Goal: Task Accomplishment & Management: Complete application form

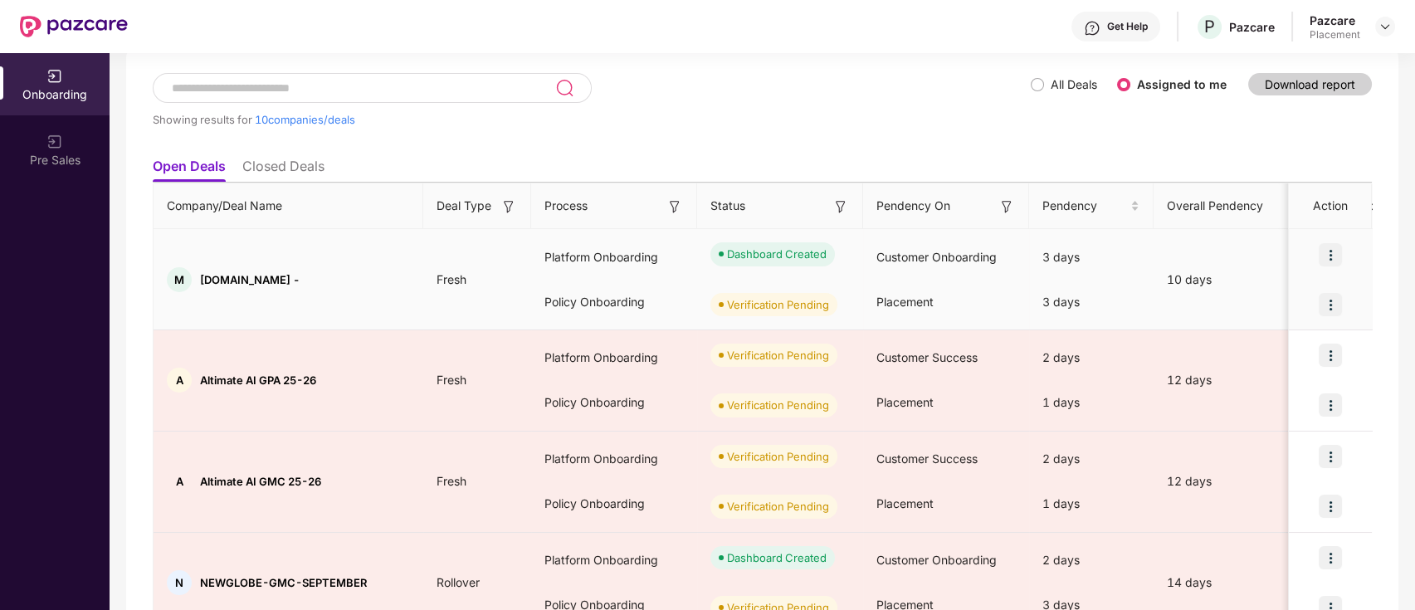
drag, startPoint x: 199, startPoint y: 275, endPoint x: 293, endPoint y: 276, distance: 93.8
click at [293, 276] on div "M materialdepot.in -" at bounding box center [289, 279] width 270 height 25
copy span "[DOMAIN_NAME] -"
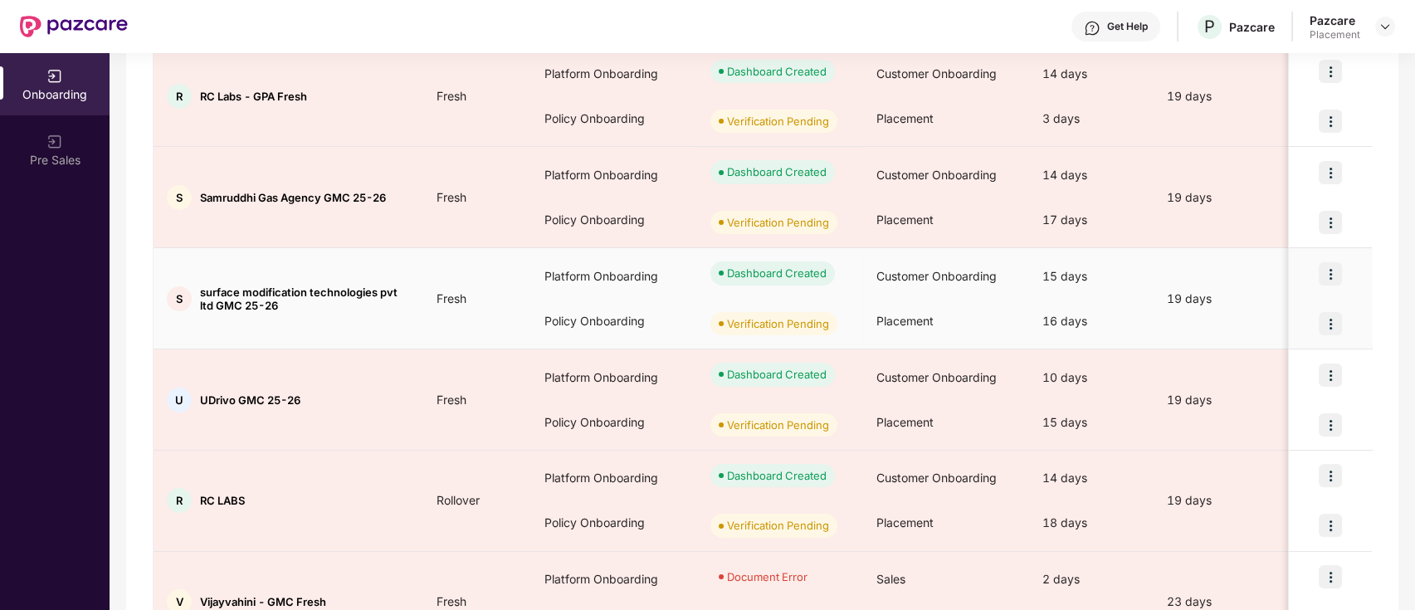
scroll to position [677, 0]
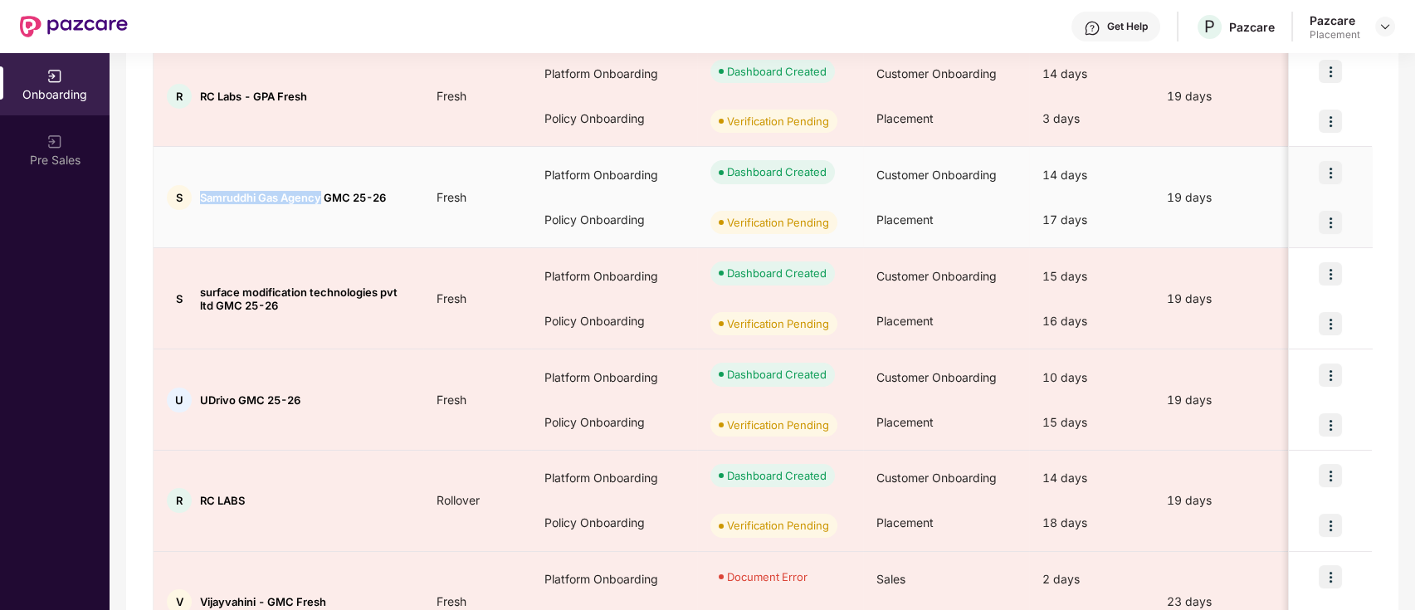
drag, startPoint x: 198, startPoint y: 196, endPoint x: 324, endPoint y: 196, distance: 126.2
click at [324, 196] on div "S Samruddhi Gas Agency GMC 25-26" at bounding box center [289, 197] width 270 height 25
copy span "Samruddhi Gas Agency"
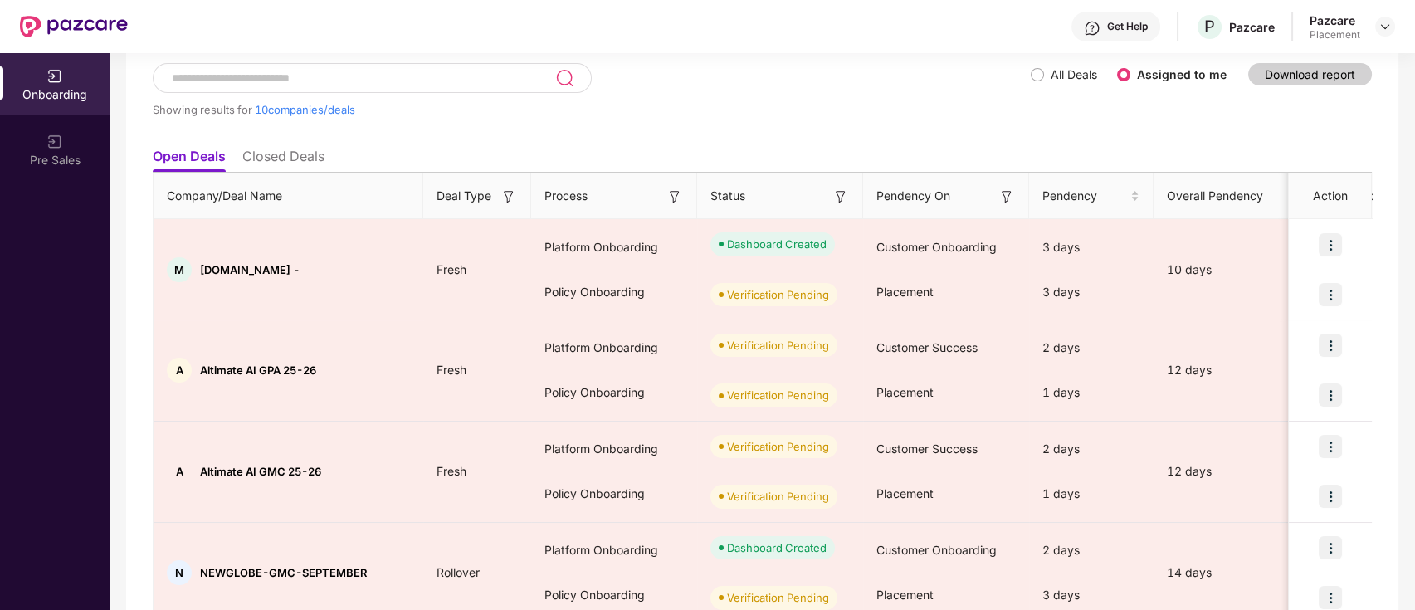
scroll to position [0, 0]
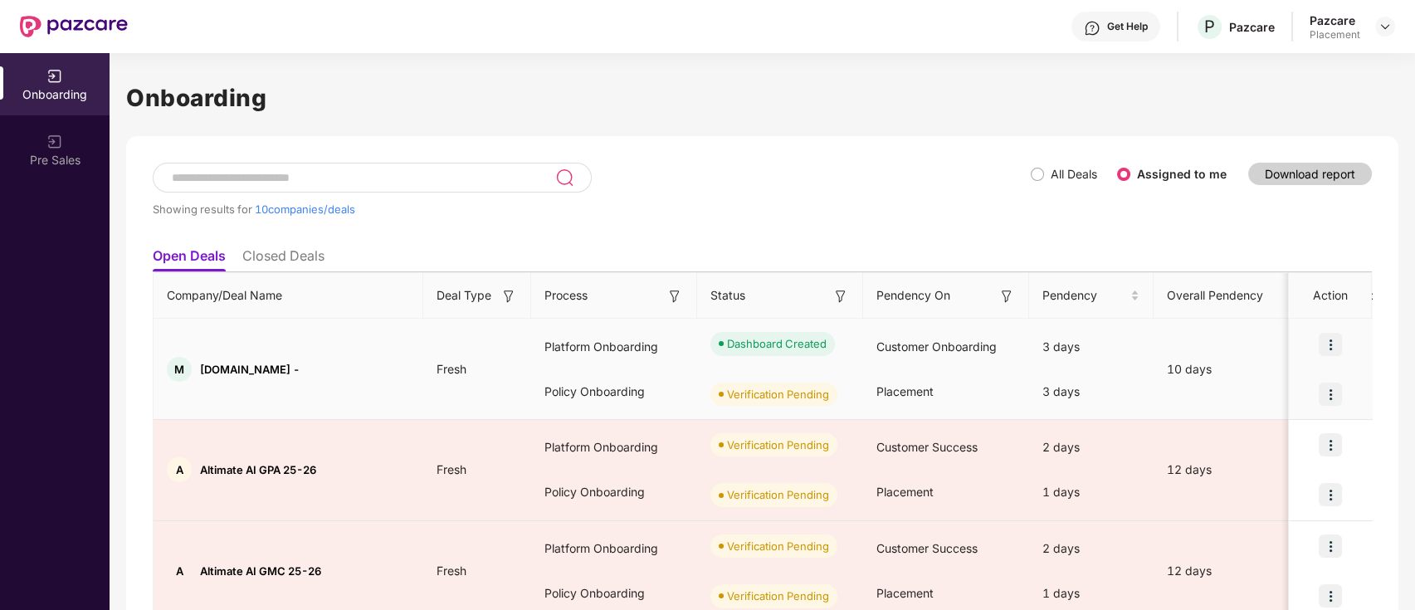
drag, startPoint x: 202, startPoint y: 365, endPoint x: 286, endPoint y: 367, distance: 83.9
click at [286, 367] on span "[DOMAIN_NAME] -" at bounding box center [250, 369] width 100 height 13
copy span "materialdepot.in"
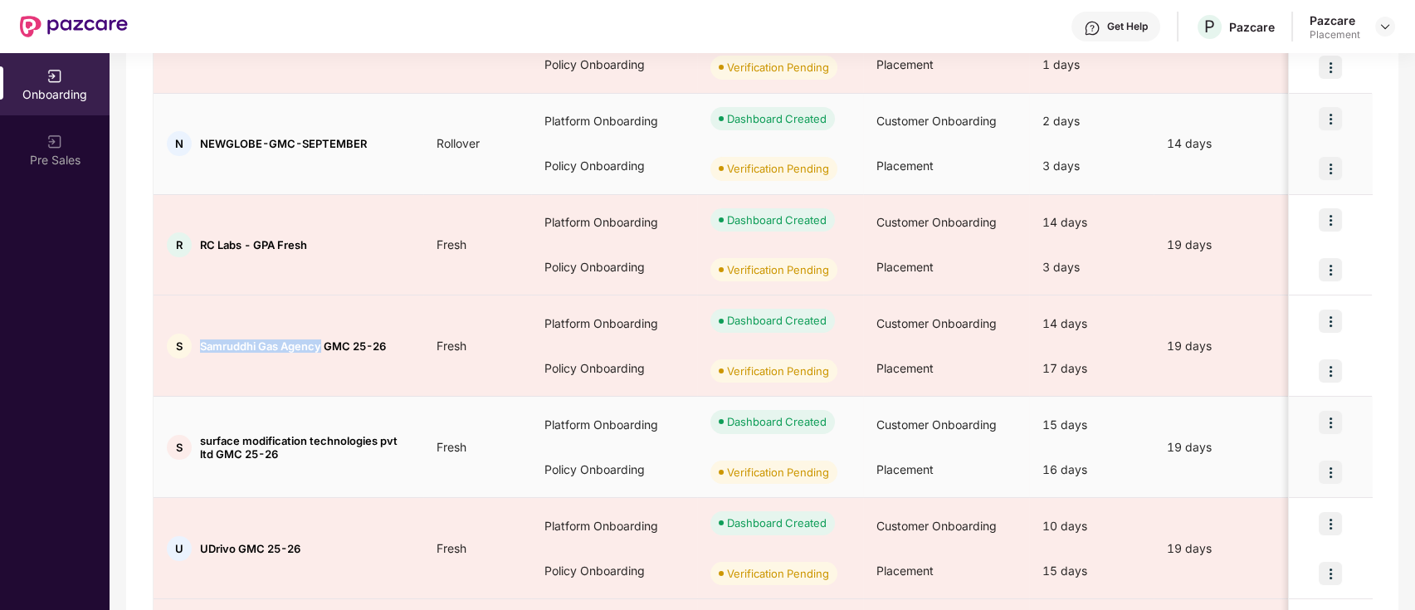
scroll to position [530, 0]
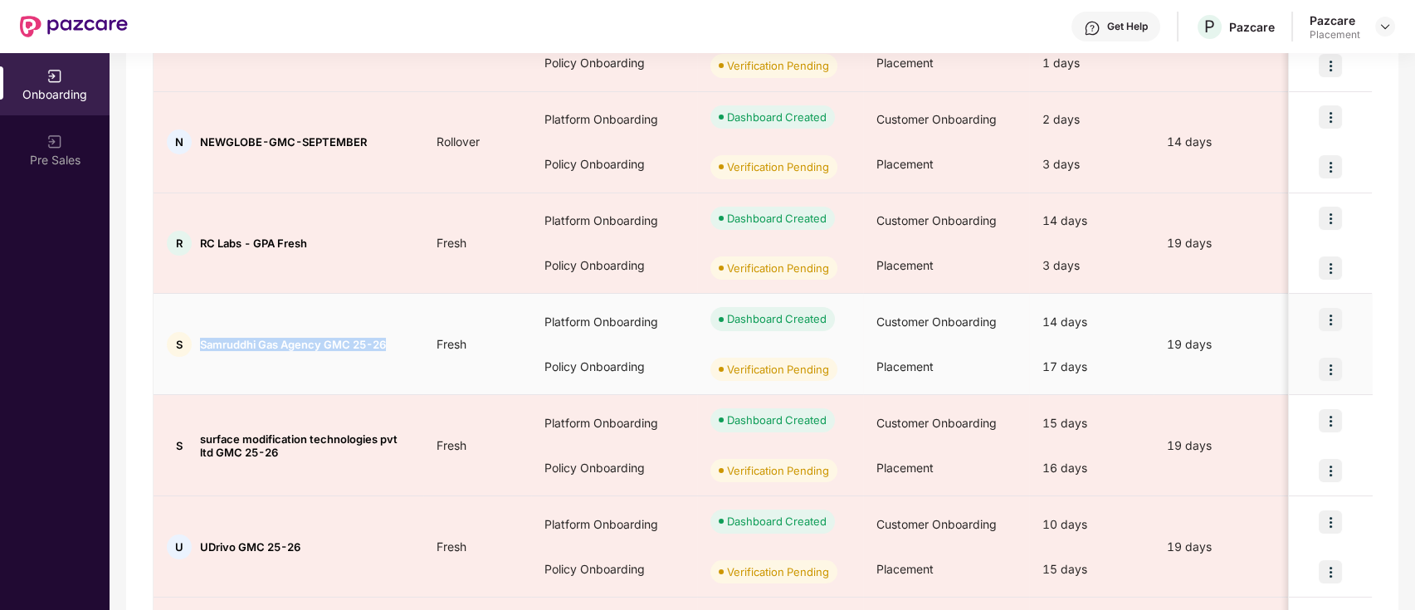
drag, startPoint x: 202, startPoint y: 344, endPoint x: 392, endPoint y: 345, distance: 190.1
click at [392, 345] on div "S Samruddhi Gas Agency GMC 25-26" at bounding box center [289, 344] width 270 height 25
copy span "Samruddhi Gas Agency GMC 25-26"
click at [386, 379] on td "S Samruddhi Gas Agency GMC 25-26" at bounding box center [289, 344] width 270 height 101
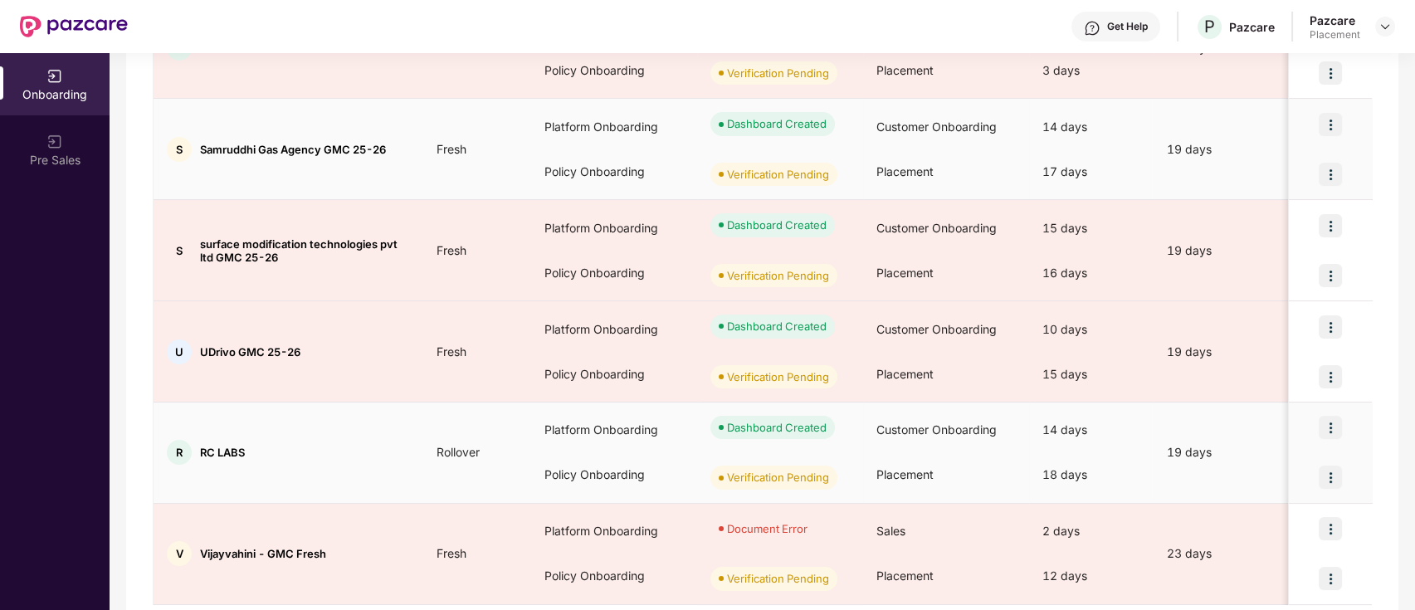
scroll to position [724, 0]
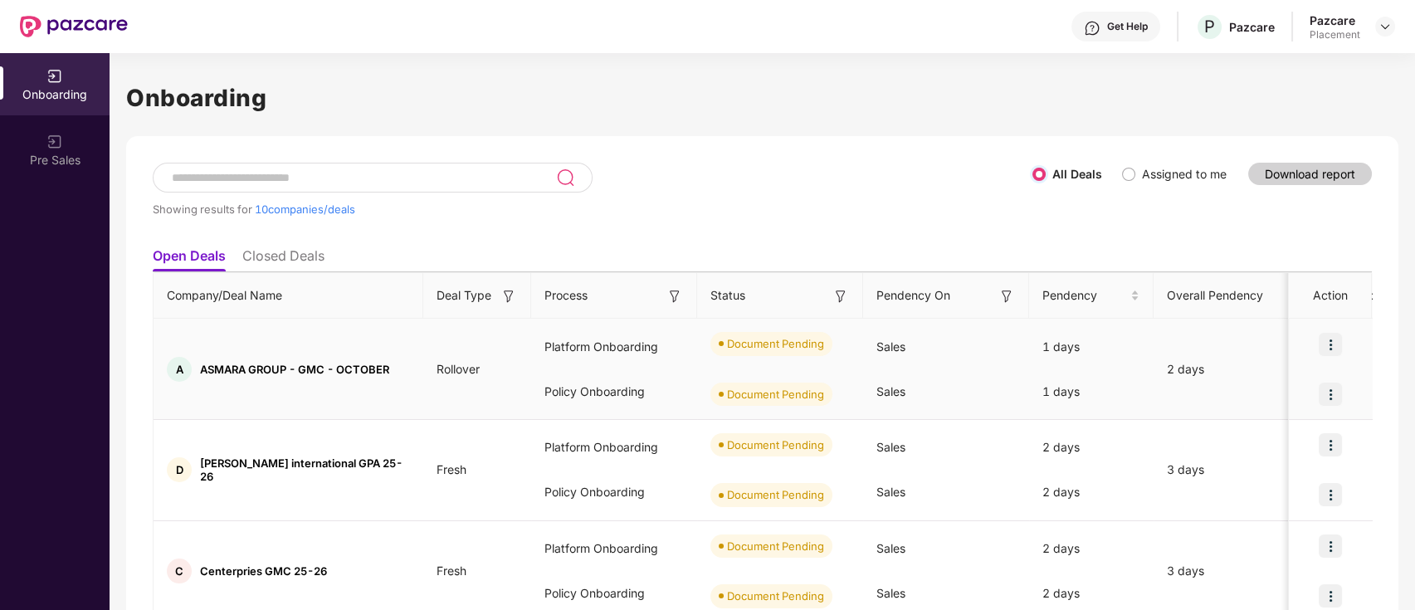
scroll to position [779, 0]
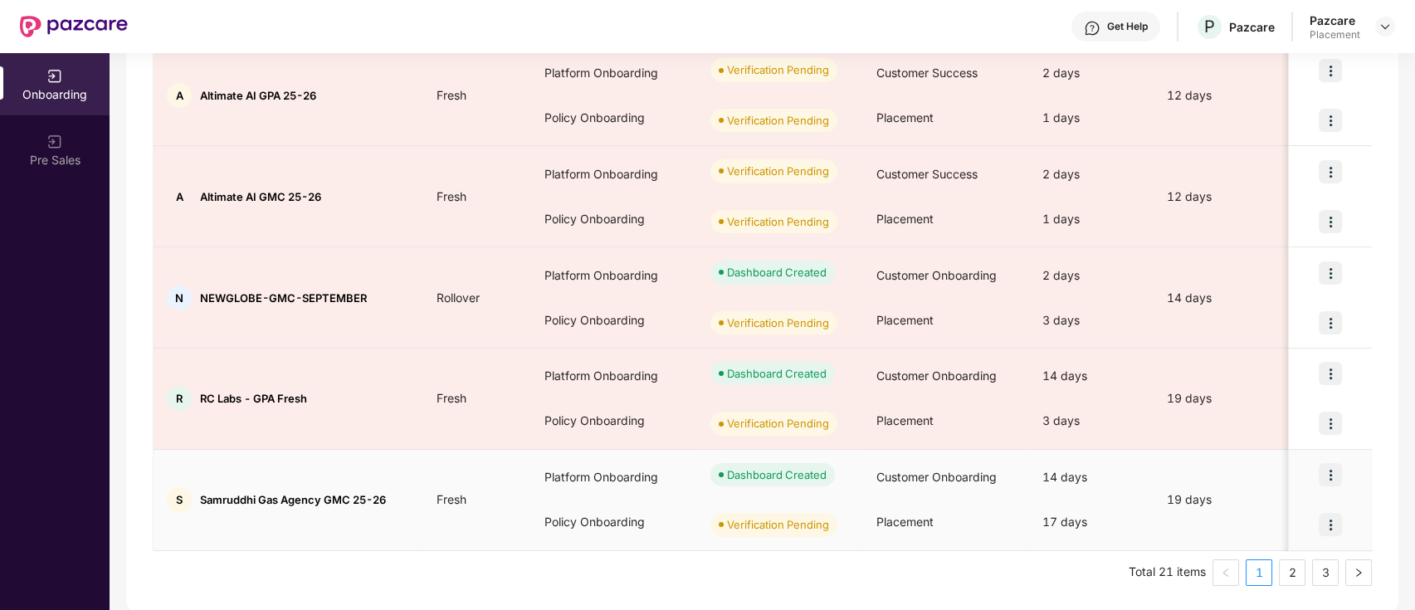
click at [1323, 530] on img at bounding box center [1330, 524] width 23 height 23
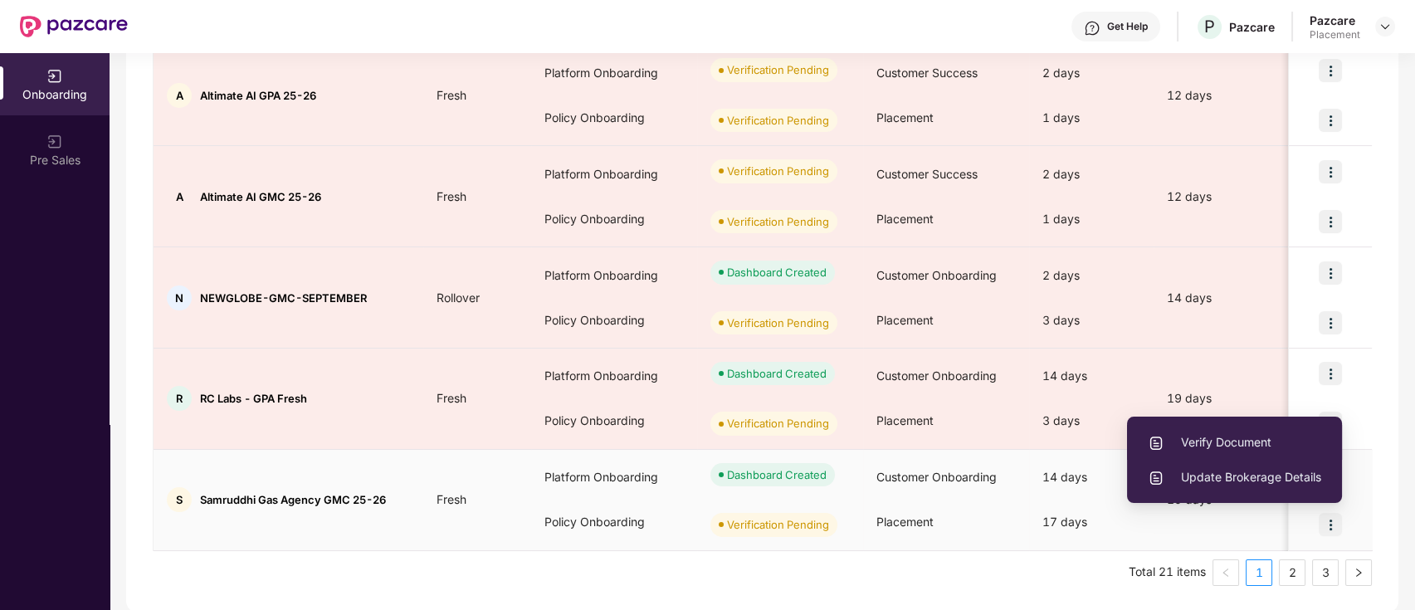
click at [1208, 438] on span "Verify Document" at bounding box center [1234, 442] width 173 height 18
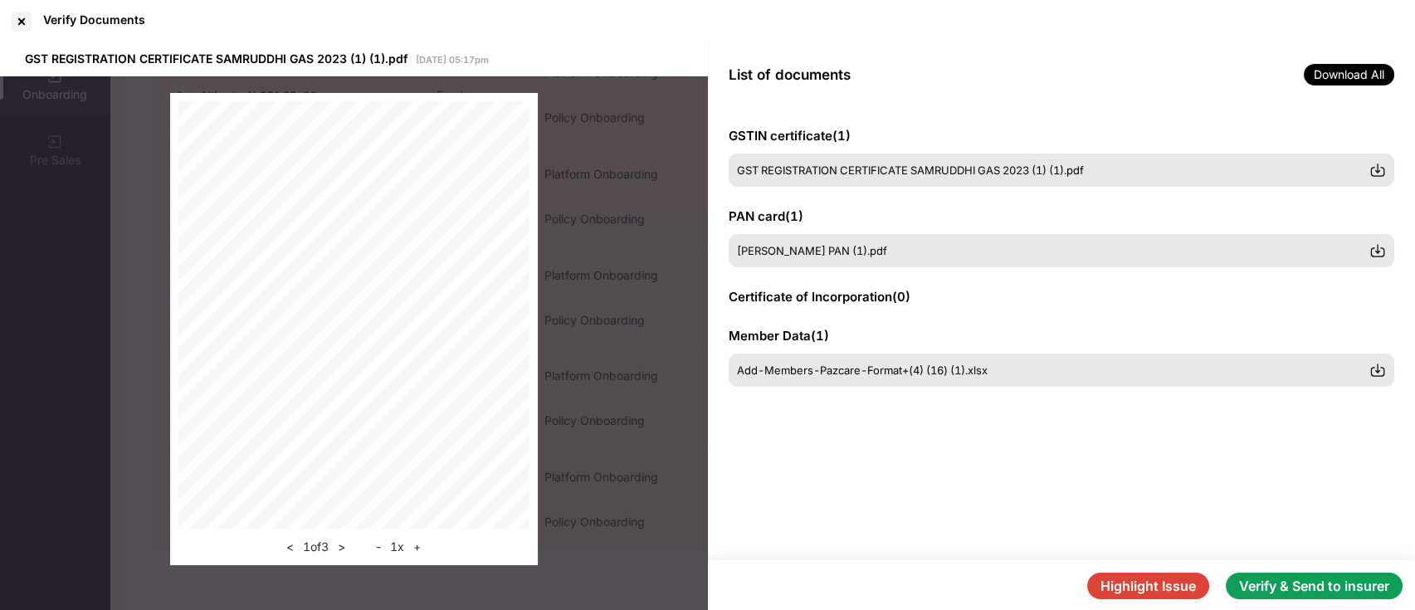
click at [1311, 584] on button "Verify & Send to insurer" at bounding box center [1314, 586] width 177 height 27
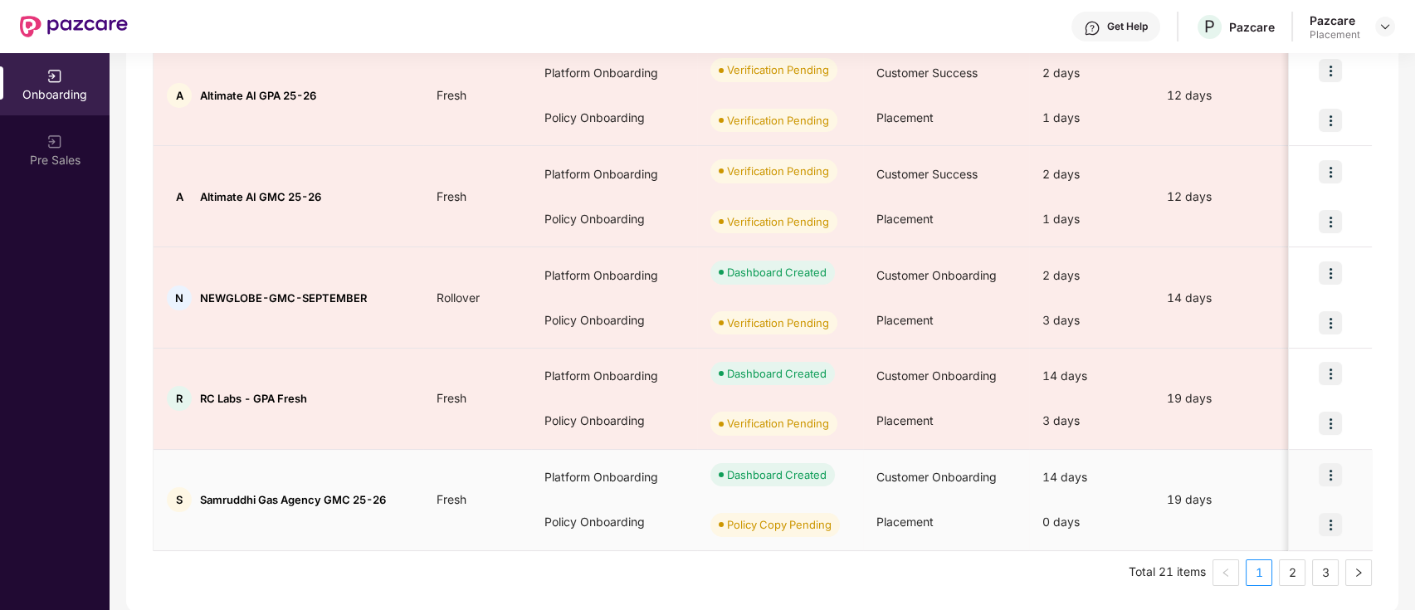
click at [1330, 519] on img at bounding box center [1330, 524] width 23 height 23
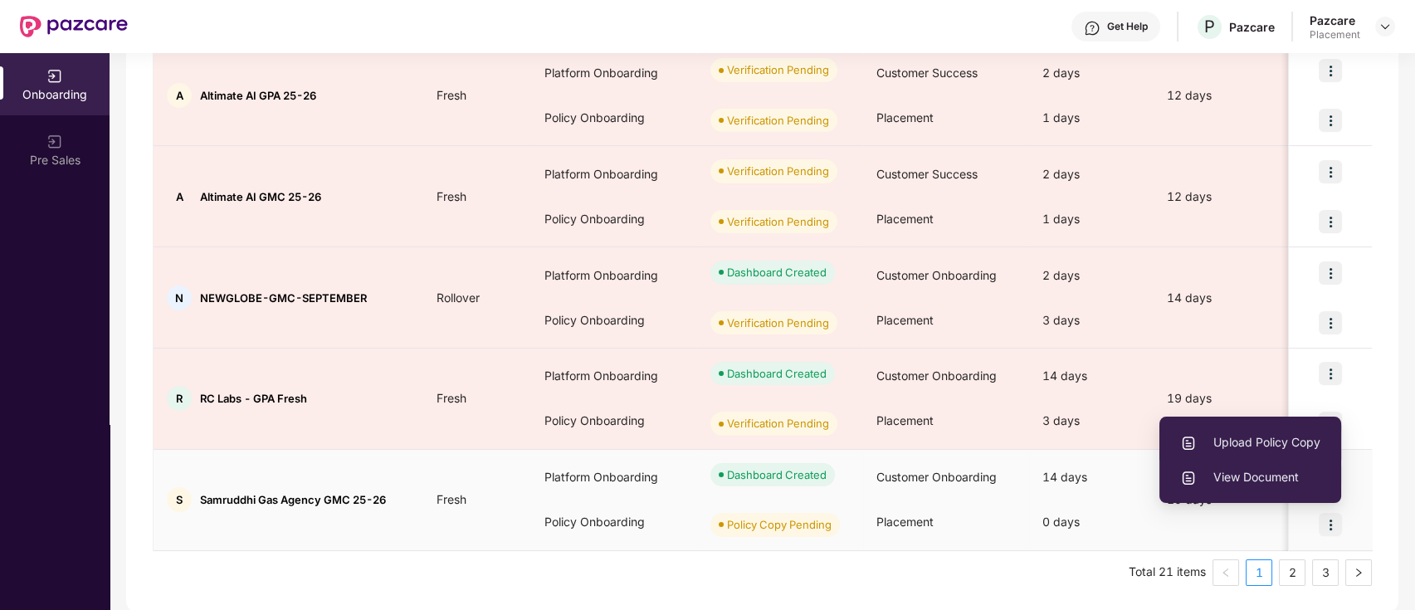
click at [1286, 437] on span "Upload Policy Copy" at bounding box center [1250, 442] width 140 height 18
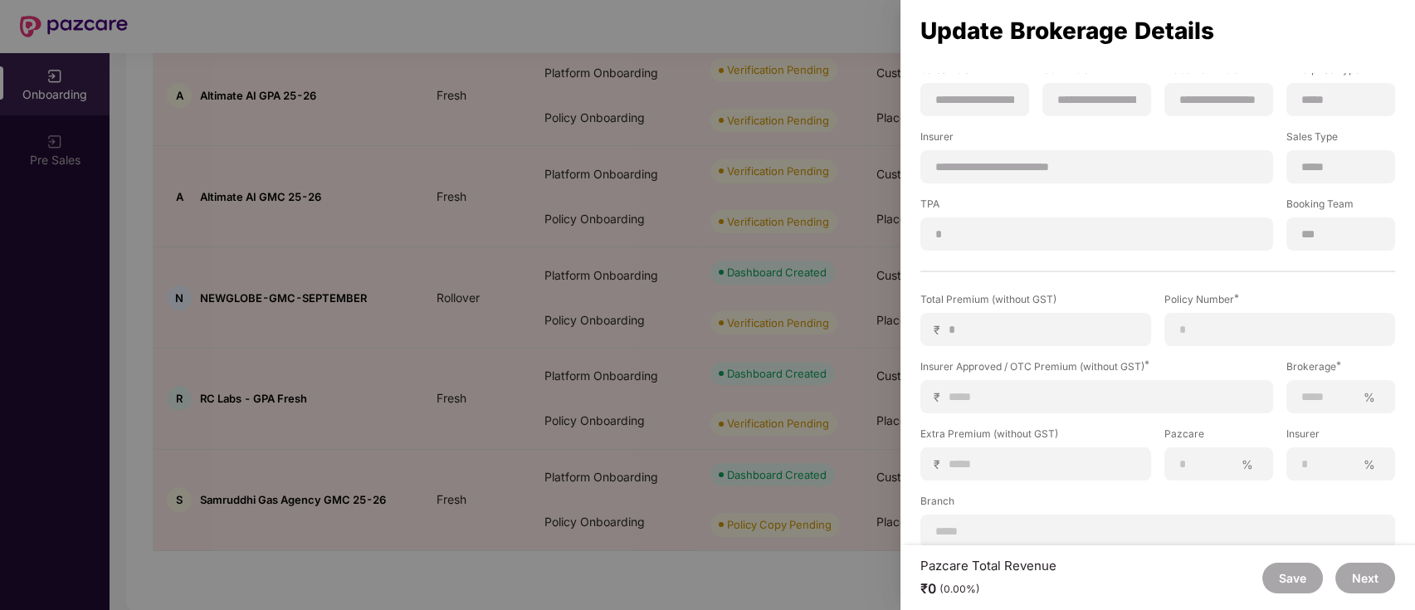
scroll to position [203, 0]
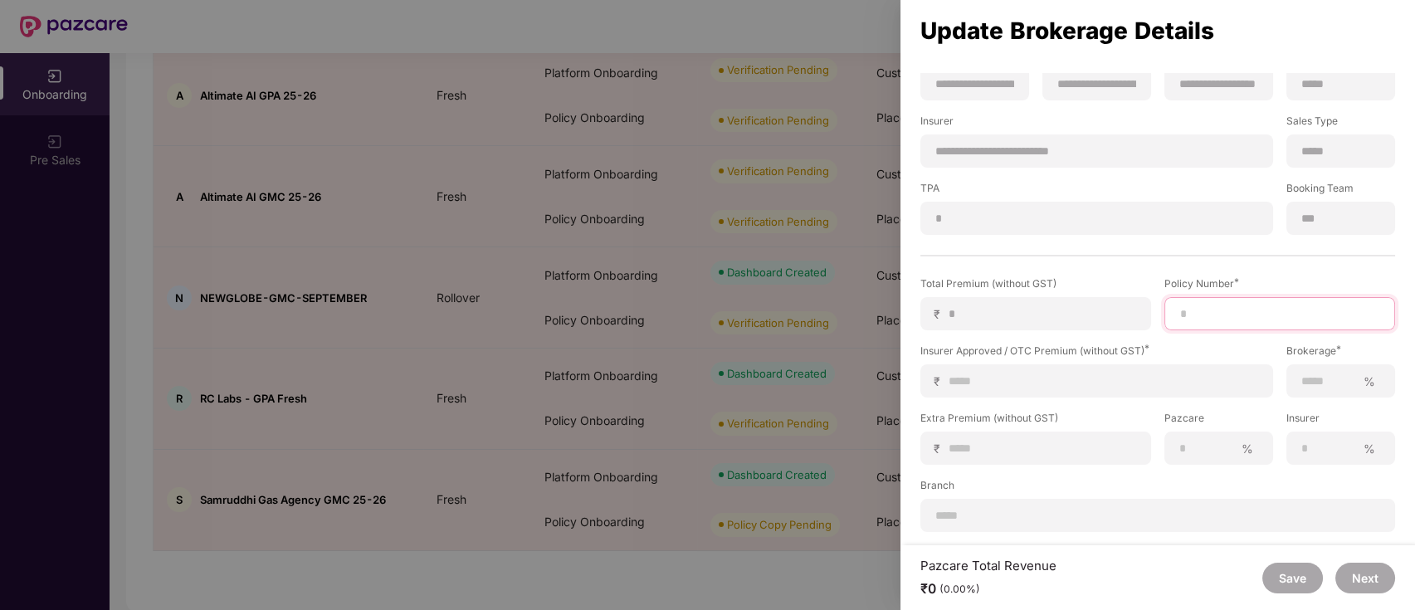
click at [1213, 310] on input at bounding box center [1280, 313] width 203 height 17
paste input "**********"
type input "**********"
click at [974, 382] on input at bounding box center [1103, 381] width 311 height 17
click at [1004, 383] on input at bounding box center [1103, 381] width 311 height 17
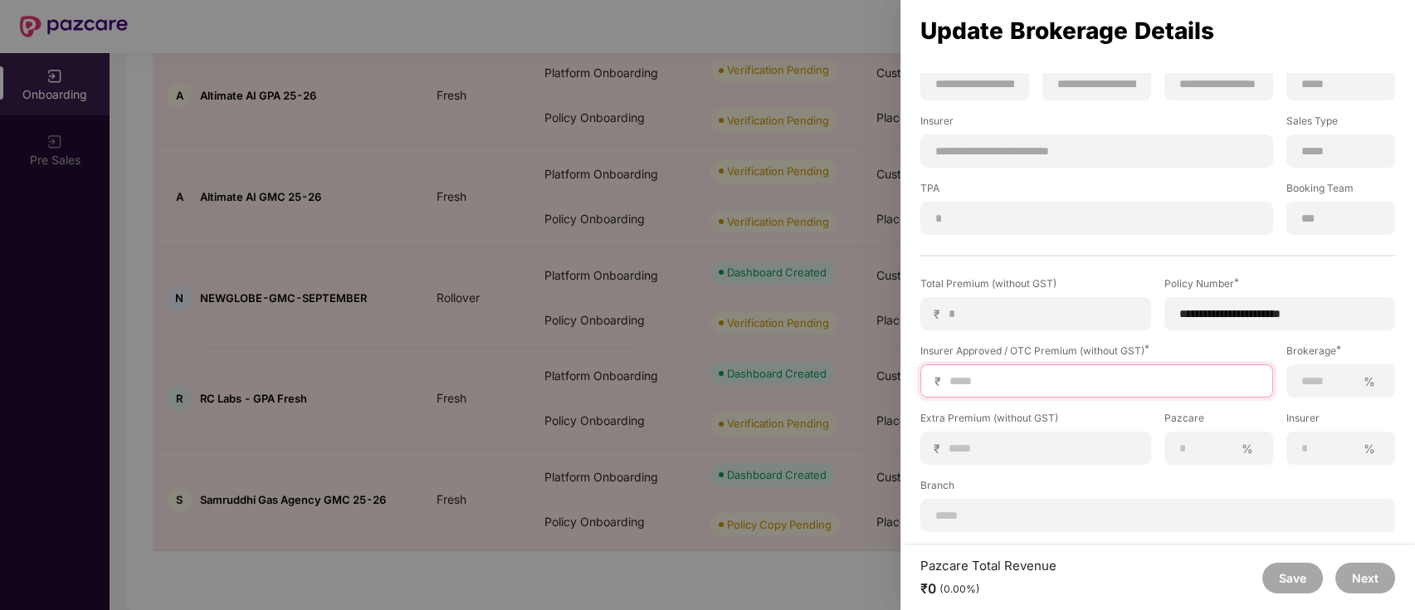
click at [1052, 383] on input at bounding box center [1103, 381] width 311 height 17
type input "*"
type input "**"
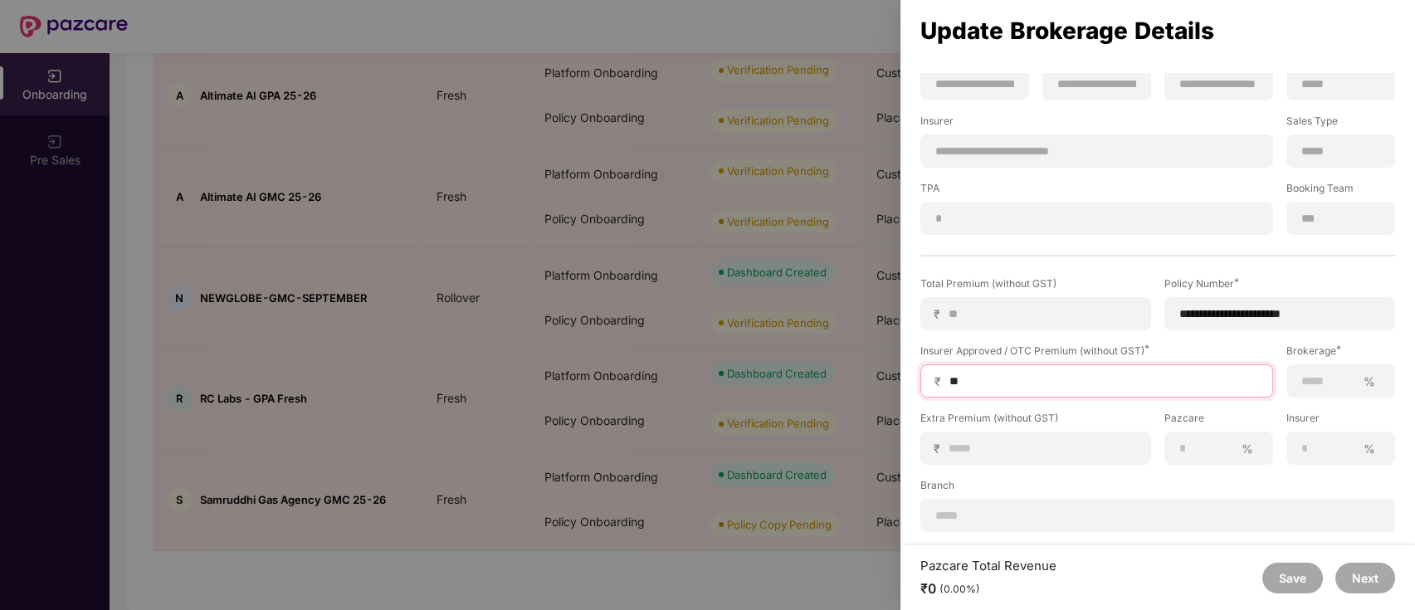
type input "***"
type input "****"
type input "*****"
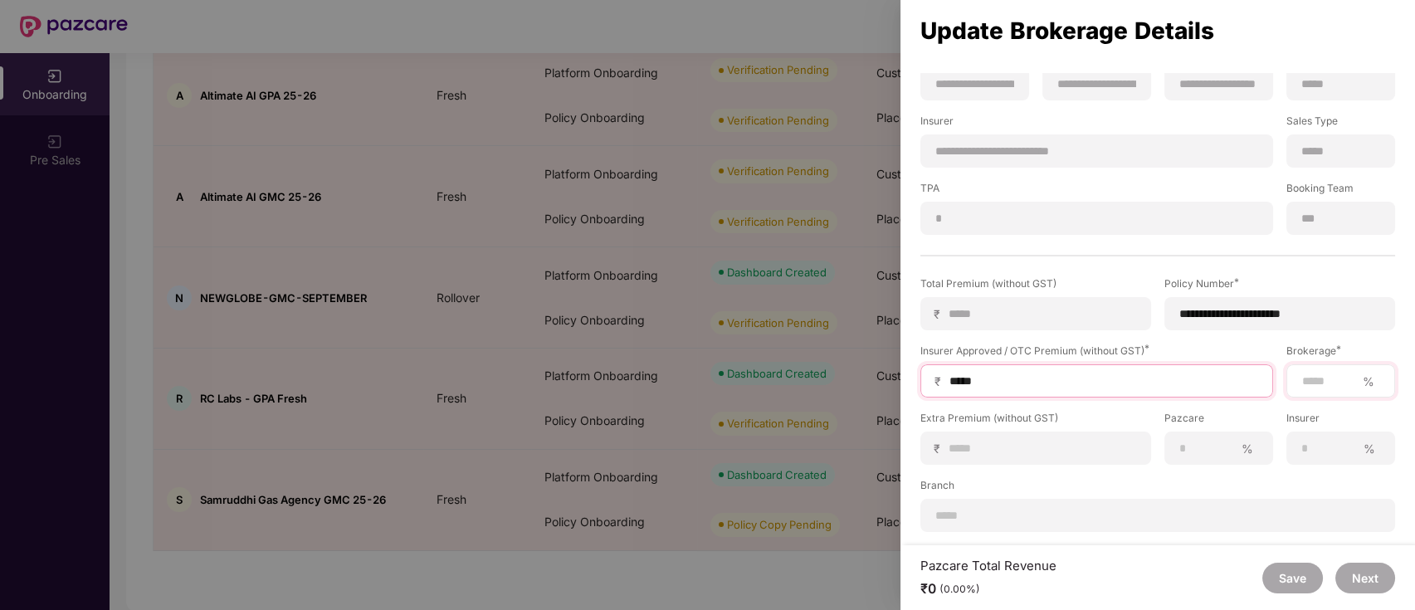
type input "*****"
click at [1318, 375] on input at bounding box center [1329, 381] width 56 height 17
type input "**"
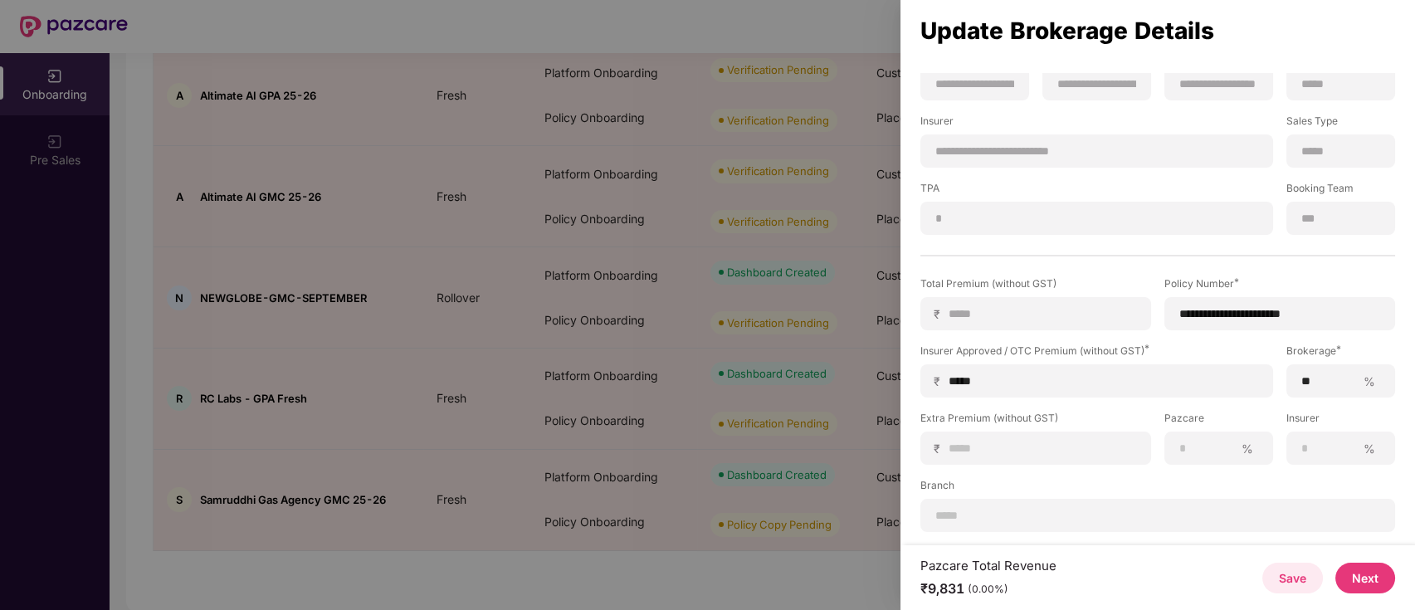
click at [1360, 574] on button "Next" at bounding box center [1366, 578] width 60 height 31
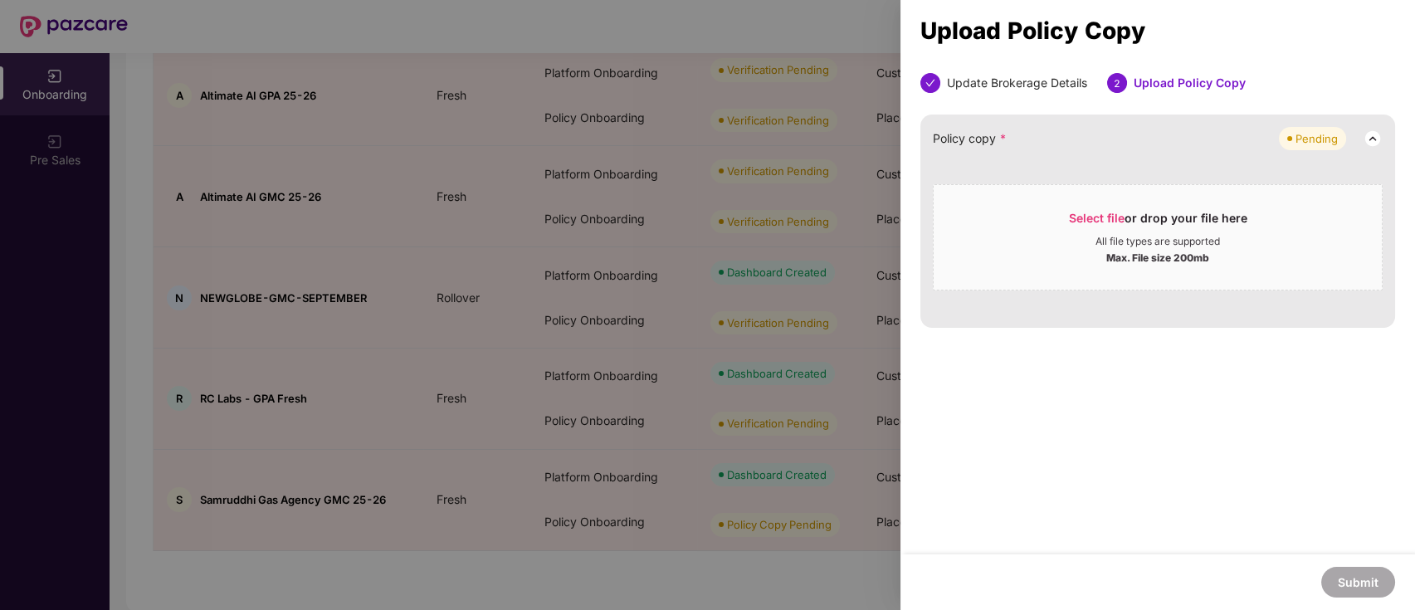
scroll to position [0, 0]
click at [1175, 203] on span "Select file or drop your file here All file types are supported Max. File size …" at bounding box center [1158, 238] width 448 height 80
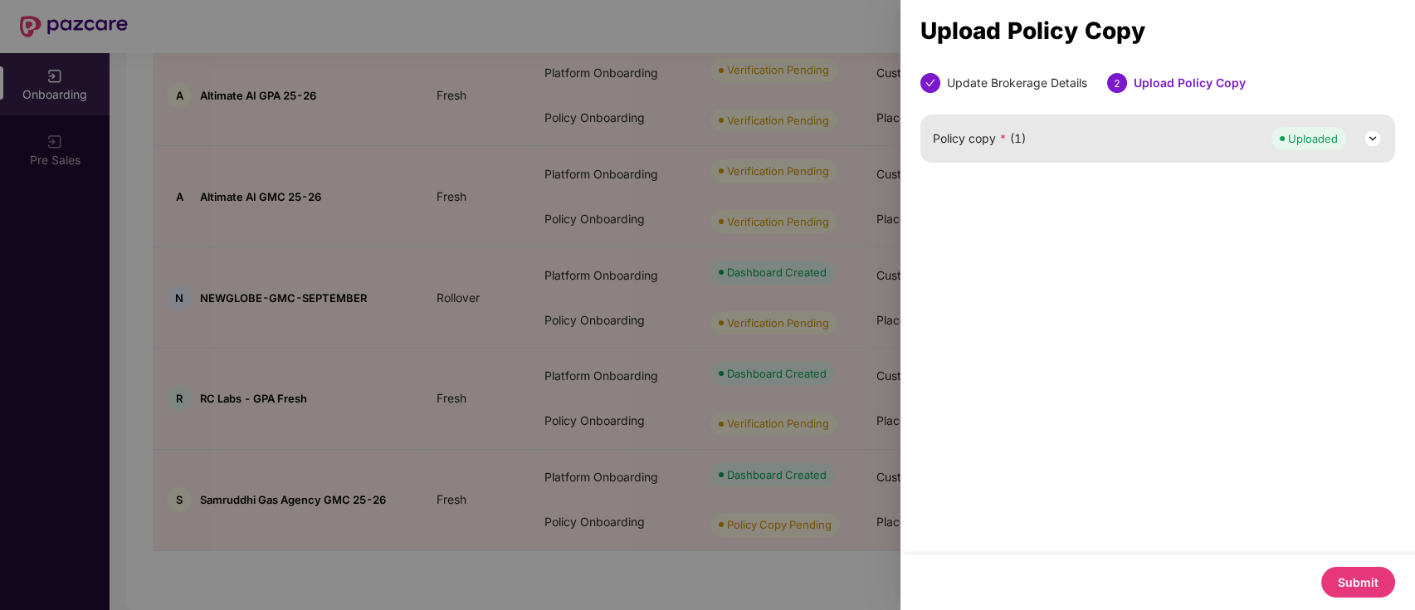
click at [1360, 579] on button "Submit" at bounding box center [1358, 582] width 74 height 31
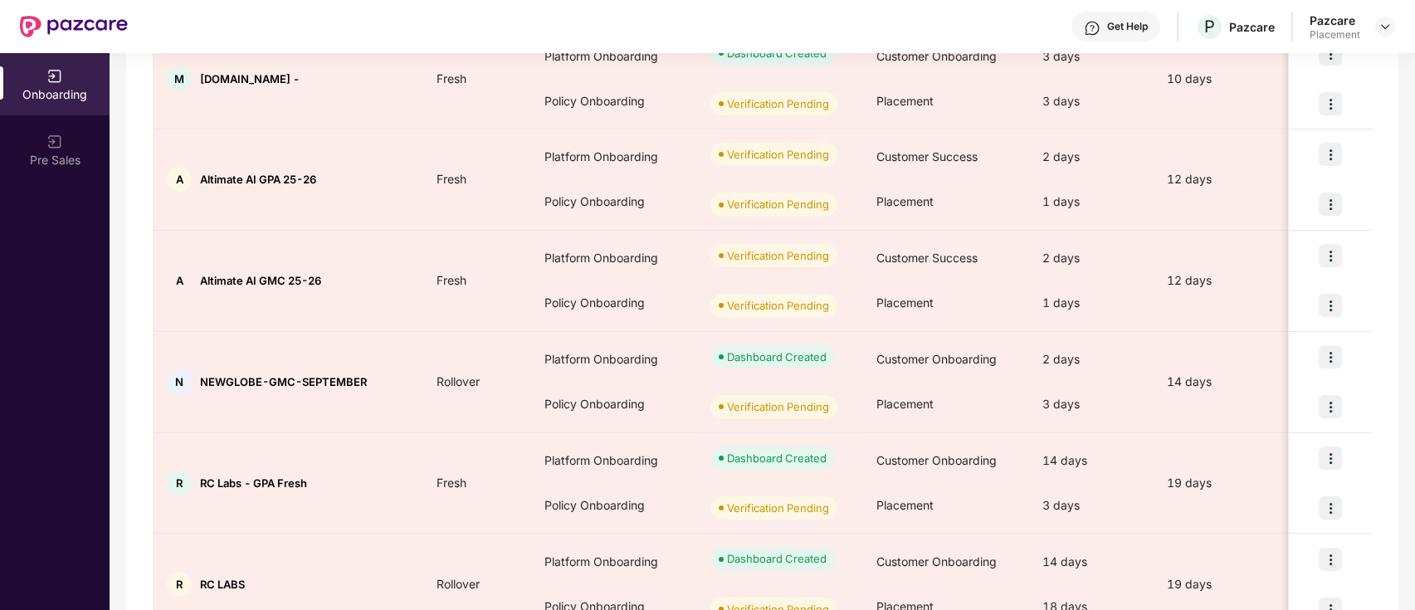
scroll to position [279, 0]
